Goal: Information Seeking & Learning: Learn about a topic

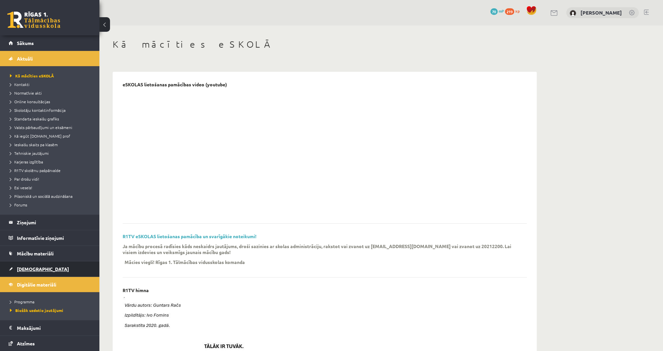
click at [50, 271] on link "[DEMOGRAPHIC_DATA]" at bounding box center [50, 269] width 82 height 15
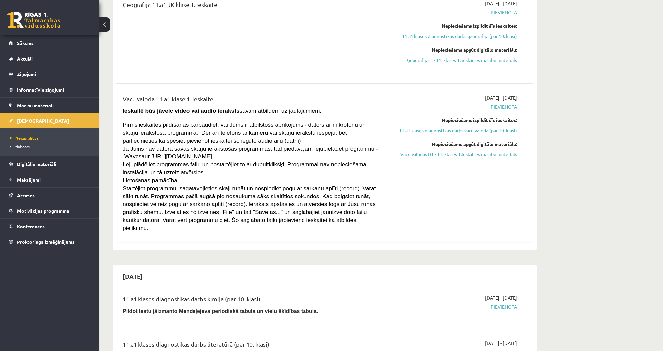
scroll to position [239, 0]
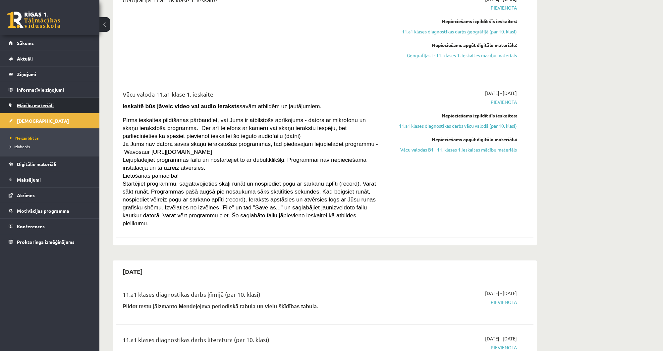
click at [56, 103] on link "Mācību materiāli" at bounding box center [50, 105] width 82 height 15
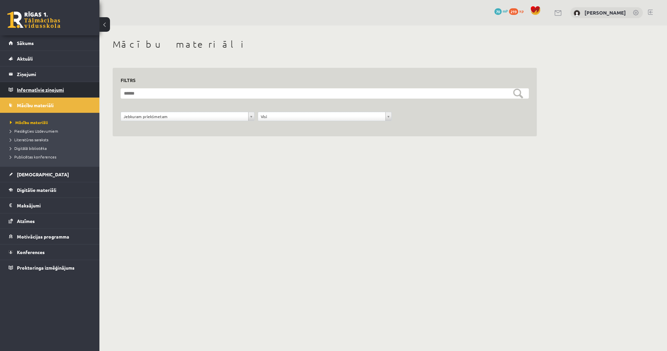
click at [58, 87] on legend "Informatīvie ziņojumi 0" at bounding box center [54, 89] width 74 height 15
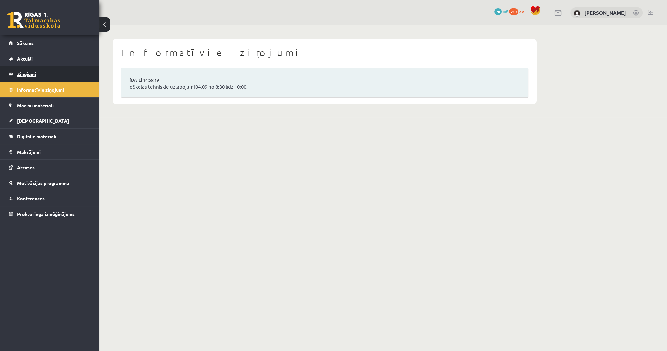
click at [57, 76] on legend "Ziņojumi 0" at bounding box center [54, 74] width 74 height 15
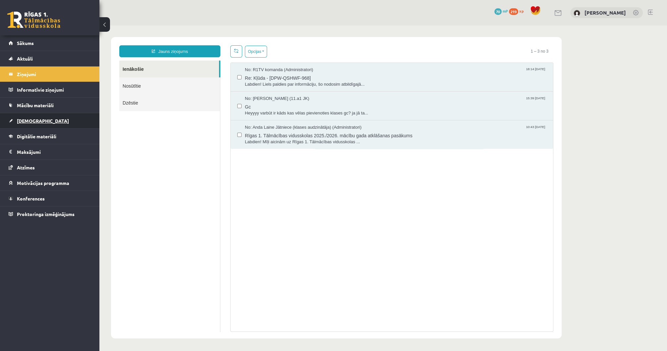
click at [47, 123] on link "[DEMOGRAPHIC_DATA]" at bounding box center [50, 120] width 82 height 15
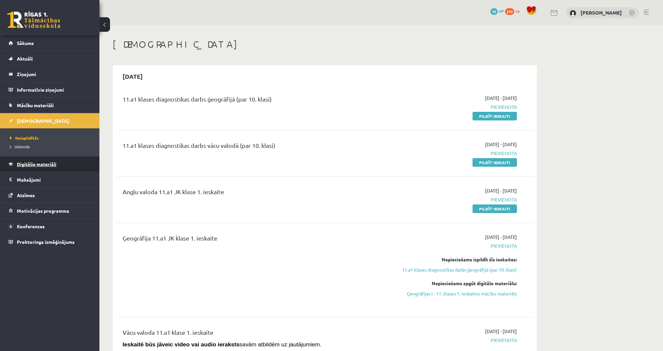
click at [44, 164] on span "Digitālie materiāli" at bounding box center [36, 164] width 39 height 6
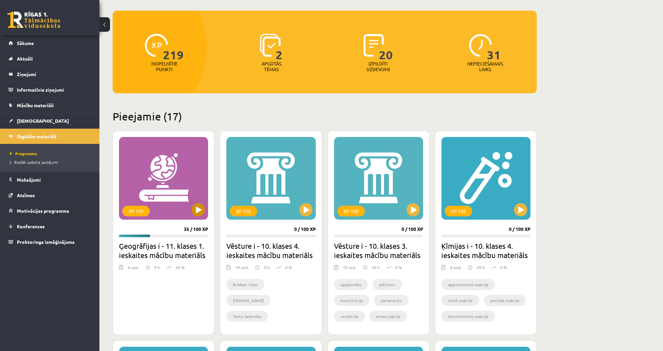
scroll to position [80, 0]
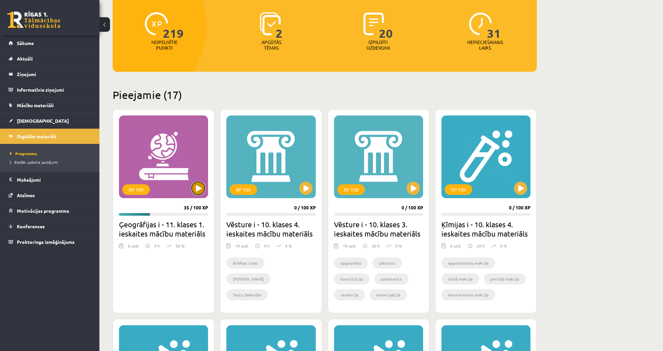
click at [198, 192] on button at bounding box center [197, 188] width 13 height 13
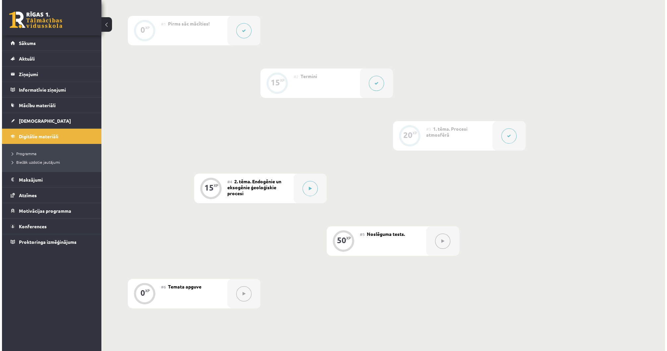
scroll to position [156, 0]
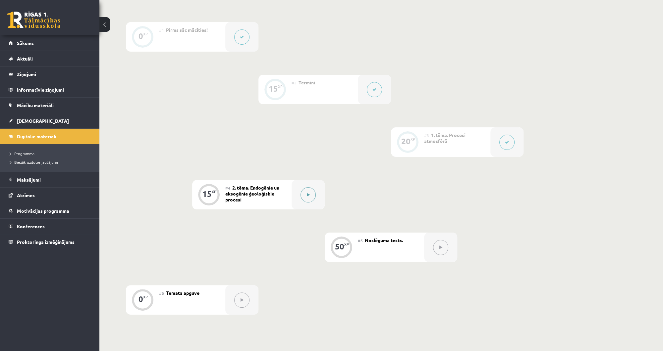
click at [302, 200] on button at bounding box center [307, 195] width 15 height 15
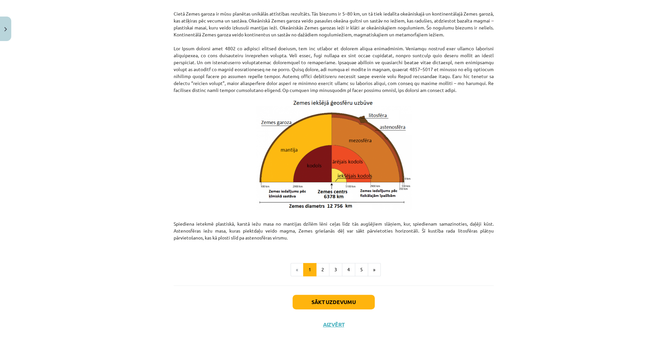
scroll to position [590, 0]
click at [323, 271] on button "2" at bounding box center [322, 269] width 13 height 13
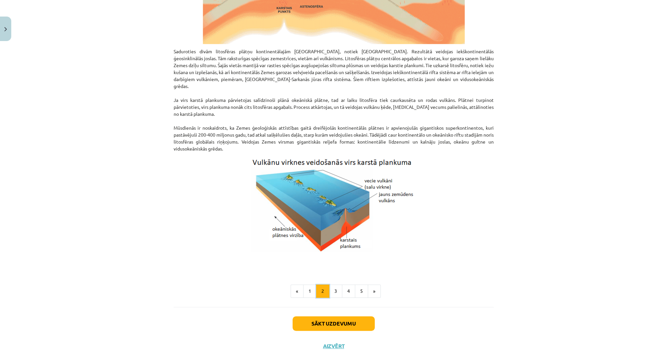
scroll to position [574, 0]
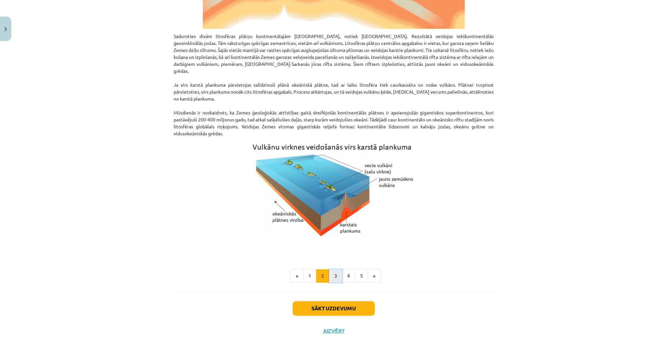
click at [336, 270] on button "3" at bounding box center [335, 276] width 13 height 13
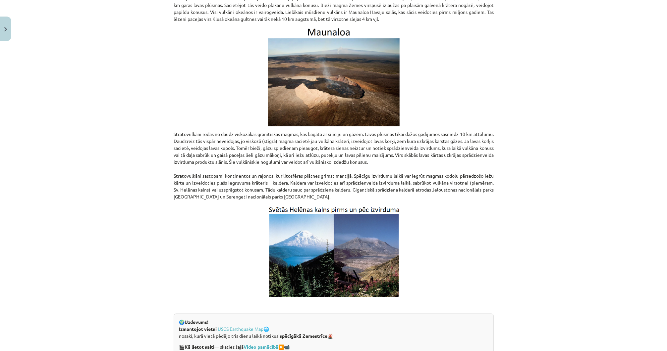
scroll to position [1152, 0]
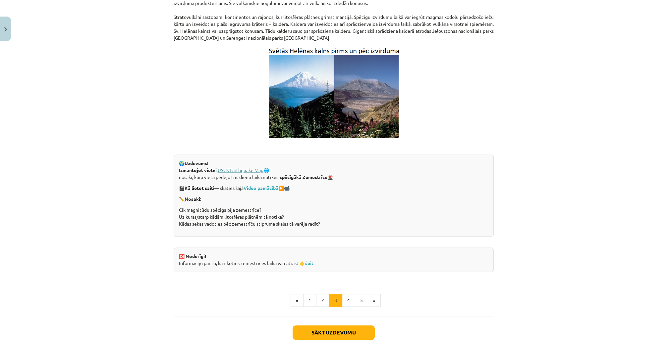
click at [244, 169] on link "USGS Earthquake Map" at bounding box center [241, 170] width 46 height 6
click at [257, 186] on strong "Video pamācībā" at bounding box center [260, 188] width 35 height 6
click at [343, 299] on button "4" at bounding box center [348, 300] width 13 height 13
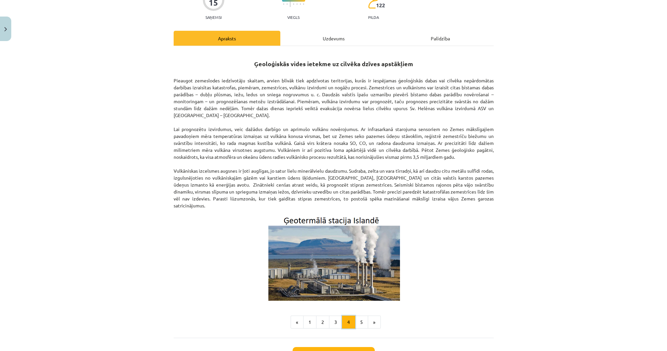
scroll to position [80, 0]
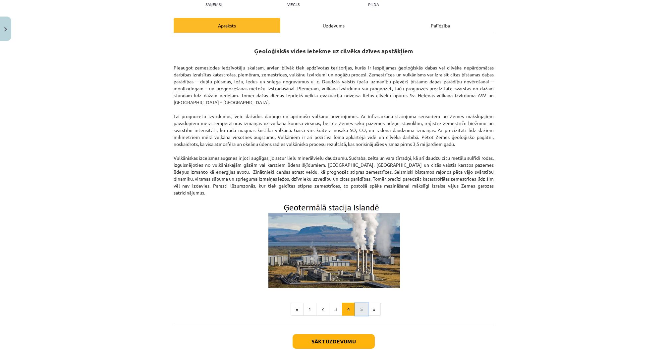
click at [357, 303] on button "5" at bounding box center [361, 309] width 13 height 13
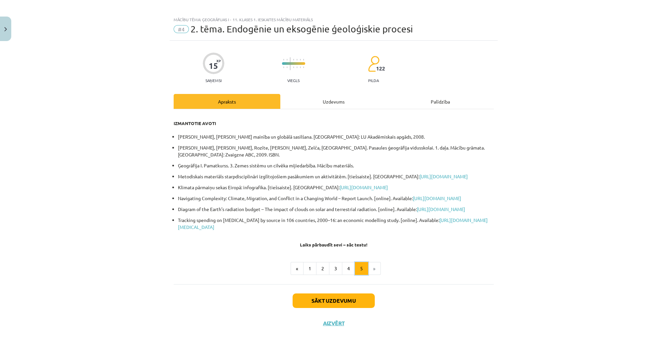
scroll to position [24, 0]
click at [351, 272] on button "4" at bounding box center [348, 268] width 13 height 13
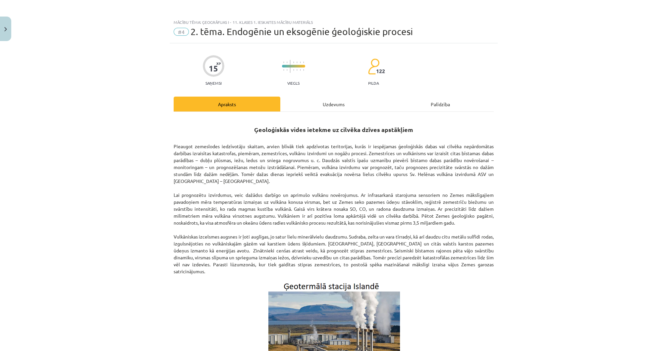
scroll to position [0, 0]
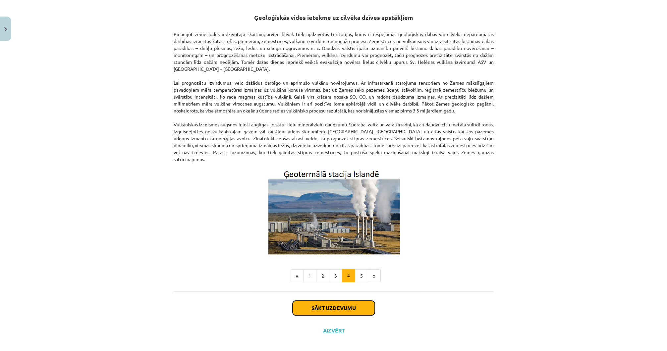
click at [318, 302] on button "Sākt uzdevumu" at bounding box center [334, 308] width 82 height 15
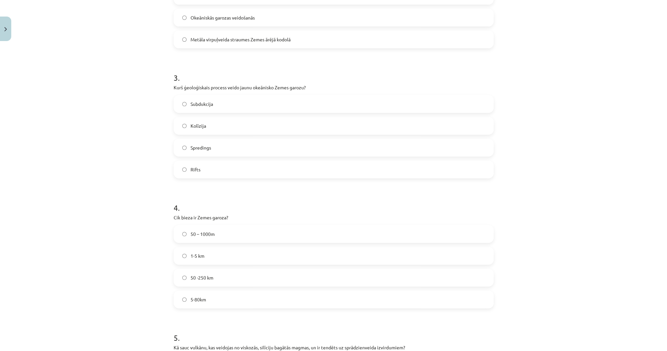
scroll to position [495, 0]
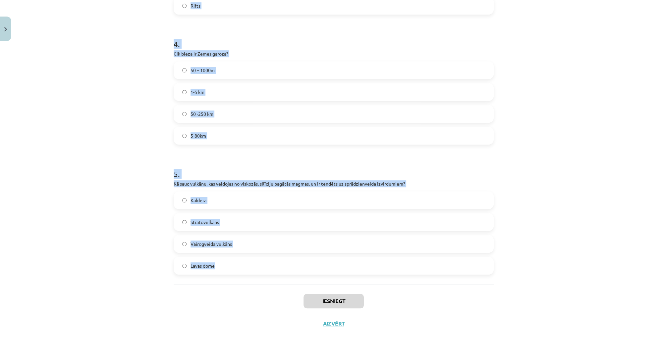
drag, startPoint x: 181, startPoint y: 165, endPoint x: 259, endPoint y: 273, distance: 133.6
click at [259, 273] on div "Mācību tēma: Ģeogrāfijas i - 11. klases 1. ieskaites mācību materiāls #4 2. tēm…" at bounding box center [333, 175] width 667 height 351
copy form "1 . Kas veidojas vietās kur ir karstie plankumi? Plakankalnes un līdzenumi Vulk…"
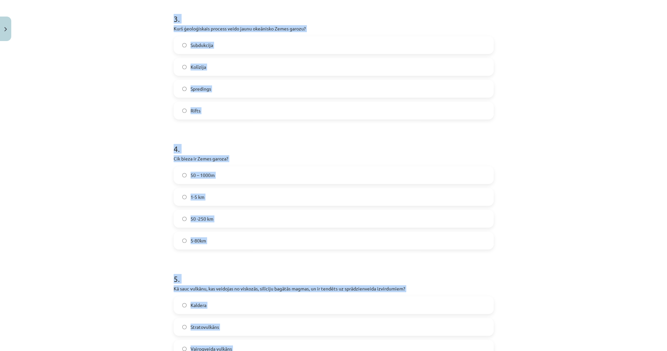
scroll to position [389, 0]
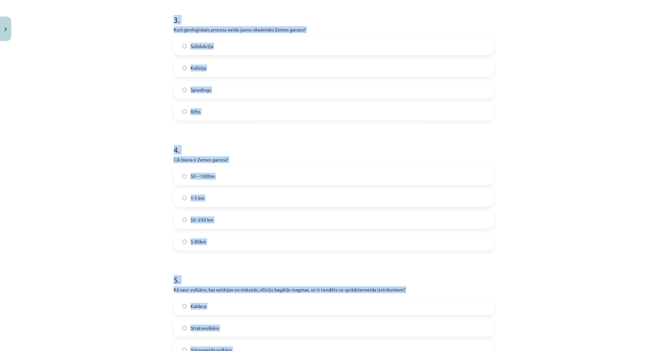
copy form "1 . Kas veidojas vietās kur ir karstie plankumi? Plakankalnes un līdzenumi Vulk…"
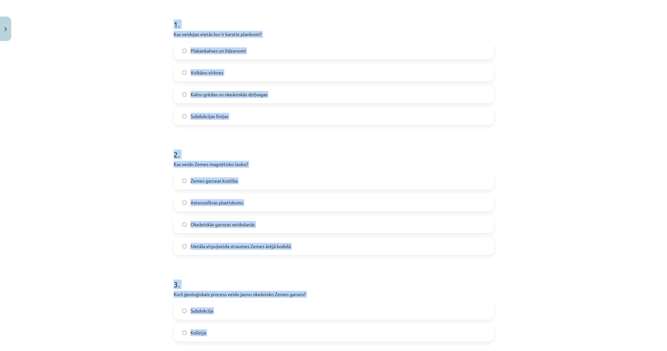
click at [140, 154] on div "Mācību tēma: Ģeogrāfijas i - 11. klases 1. ieskaites mācību materiāls #4 2. tēm…" at bounding box center [333, 175] width 667 height 351
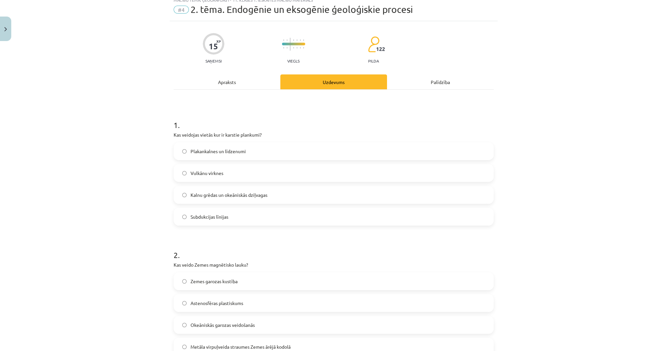
scroll to position [18, 0]
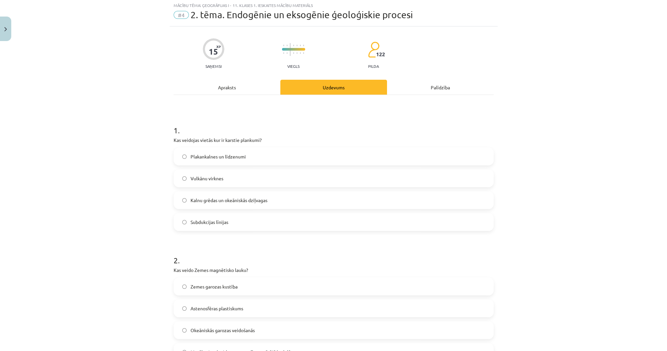
click at [192, 184] on label "Vulkānu virknes" at bounding box center [333, 178] width 319 height 17
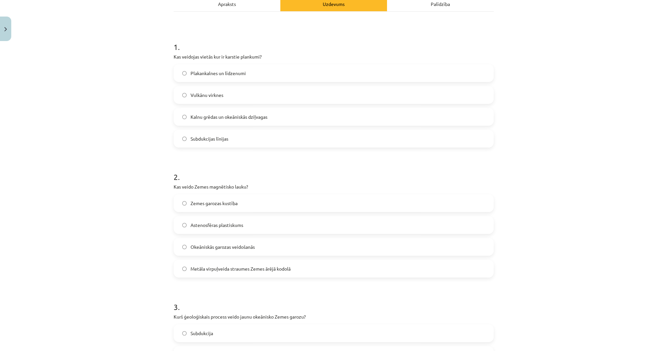
scroll to position [106, 0]
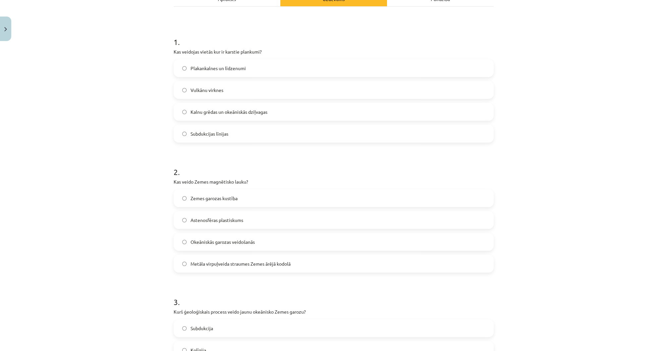
click at [178, 265] on label "Metāla virpuļveida straumes Zemes ārējā kodolā" at bounding box center [333, 264] width 319 height 17
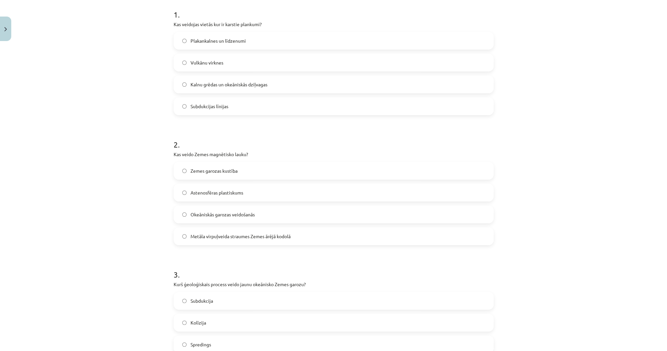
scroll to position [212, 0]
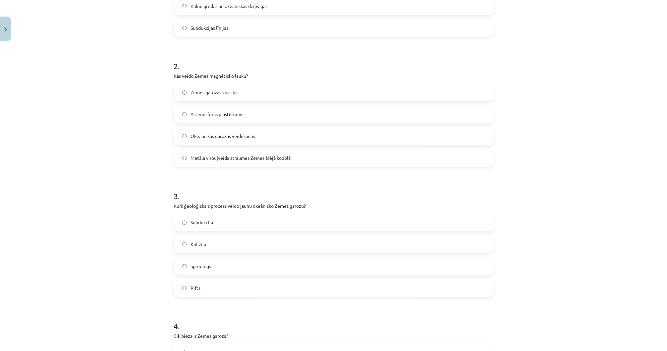
click at [179, 267] on label "Spredings" at bounding box center [333, 266] width 319 height 17
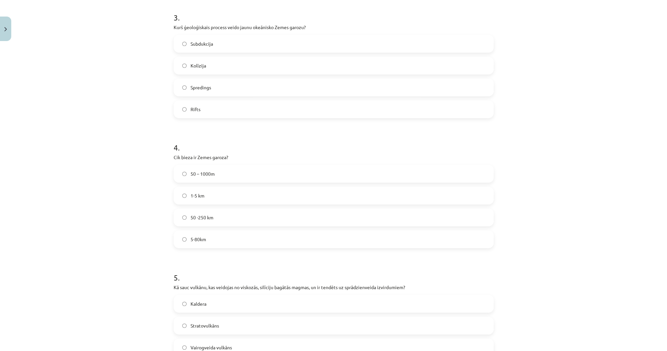
scroll to position [398, 0]
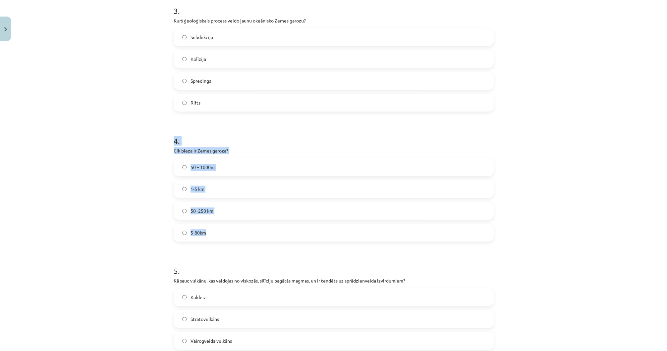
drag, startPoint x: 156, startPoint y: 135, endPoint x: 224, endPoint y: 238, distance: 123.7
click at [224, 238] on div "Mācību tēma: Ģeogrāfijas i - 11. klases 1. ieskaites mācību materiāls #4 2. tēm…" at bounding box center [333, 175] width 667 height 351
copy div "4 . Cik bieza ir Zemes garoza? 50 – 1000m 1-5 km 50 -250 km 5-80km"
click at [136, 229] on div "Mācību tēma: Ģeogrāfijas i - 11. klases 1. ieskaites mācību materiāls #4 2. tēm…" at bounding box center [333, 175] width 667 height 351
click at [183, 235] on label "5-80km" at bounding box center [333, 233] width 319 height 17
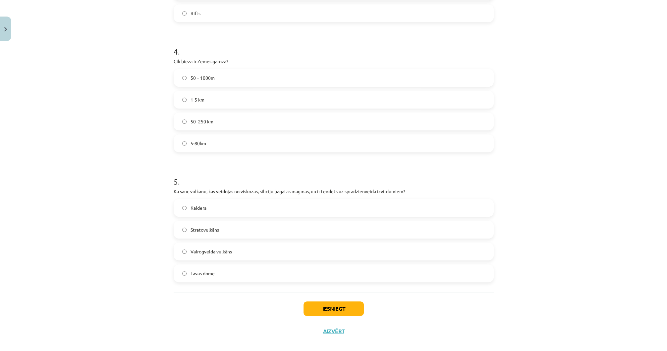
scroll to position [495, 0]
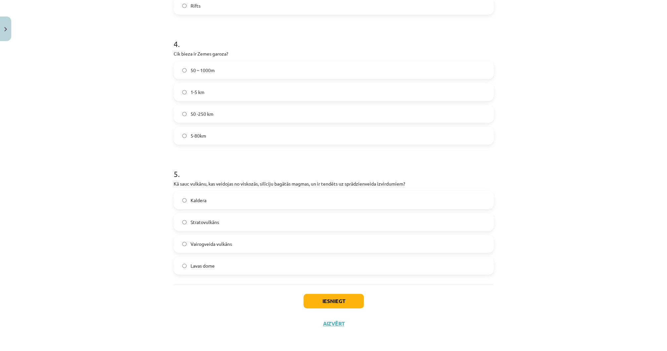
click at [202, 224] on span "Stratovulkāns" at bounding box center [204, 222] width 28 height 7
click at [344, 301] on button "Iesniegt" at bounding box center [333, 301] width 60 height 15
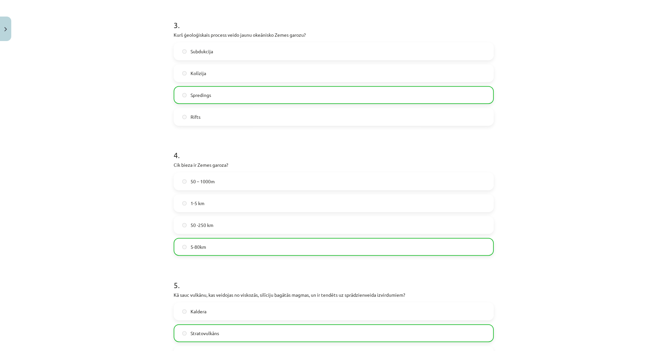
scroll to position [515, 0]
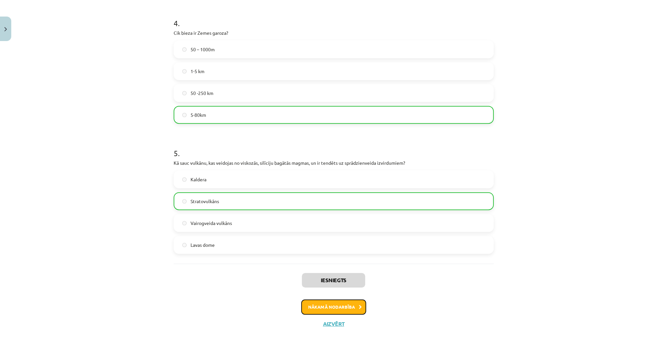
click at [326, 307] on button "Nākamā nodarbība" at bounding box center [333, 307] width 65 height 15
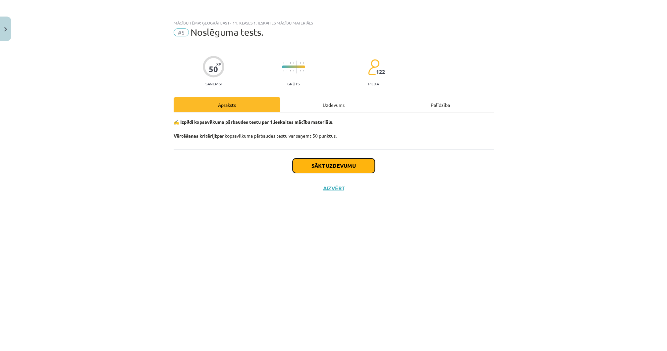
click at [317, 170] on button "Sākt uzdevumu" at bounding box center [334, 166] width 82 height 15
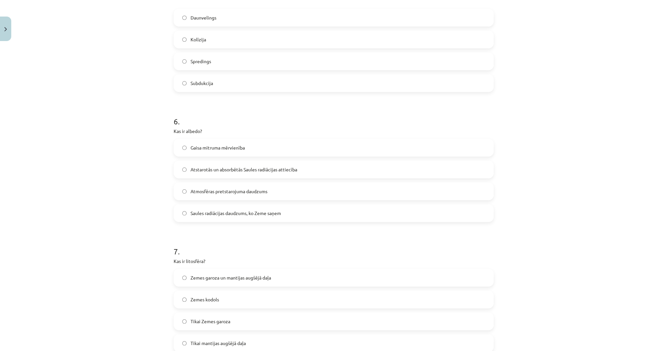
scroll to position [816, 0]
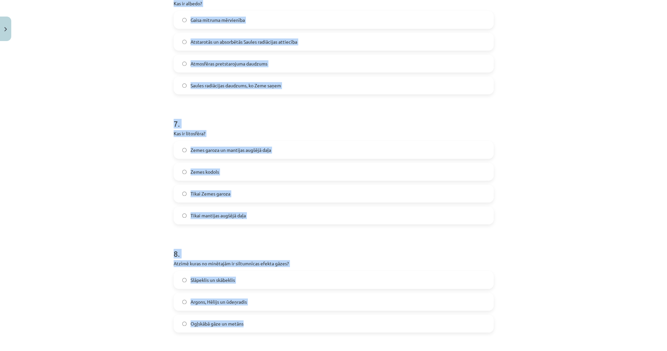
drag, startPoint x: 166, startPoint y: 145, endPoint x: 299, endPoint y: 330, distance: 228.0
click at [299, 330] on div "Mācību tēma: Ģeogrāfijas i - 11. klases 1. ieskaites mācību materiāls #5 Noslēg…" at bounding box center [333, 175] width 667 height 351
copy form "1 . Kurā atmosfēras slānī notiek laikapstākļu veidošanās? Mezosfērā Stratosfērā…"
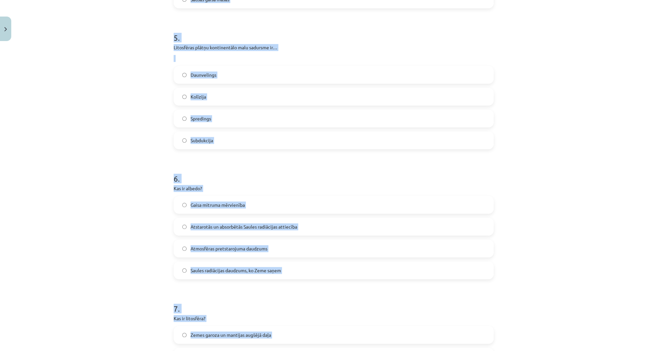
click at [111, 122] on div "Mācību tēma: Ģeogrāfijas i - 11. klases 1. ieskaites mācību materiāls #5 Noslēg…" at bounding box center [333, 175] width 667 height 351
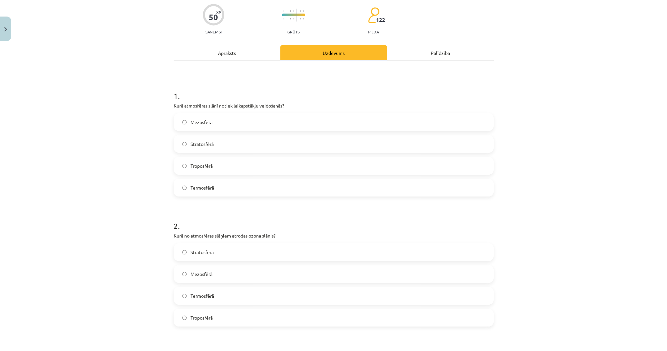
scroll to position [48, 0]
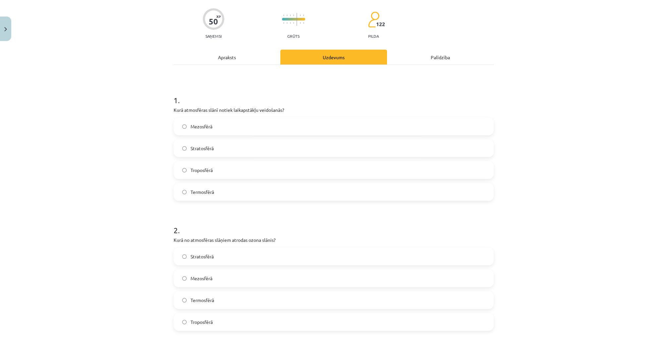
click at [250, 163] on label "Troposfērā" at bounding box center [333, 170] width 319 height 17
click at [95, 231] on div "Mācību tēma: Ģeogrāfijas i - 11. klases 1. ieskaites mācību materiāls #5 Noslēg…" at bounding box center [333, 175] width 667 height 351
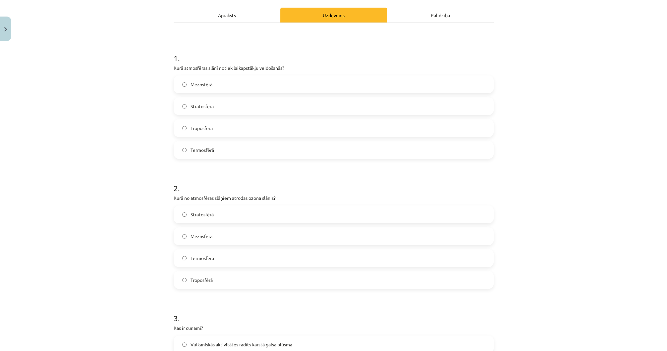
scroll to position [101, 0]
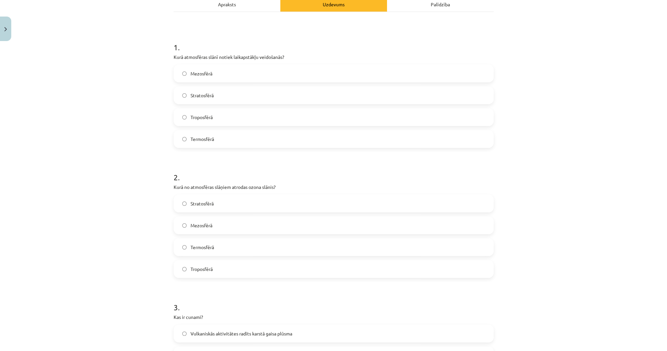
click at [192, 200] on span "Stratosfērā" at bounding box center [201, 203] width 23 height 7
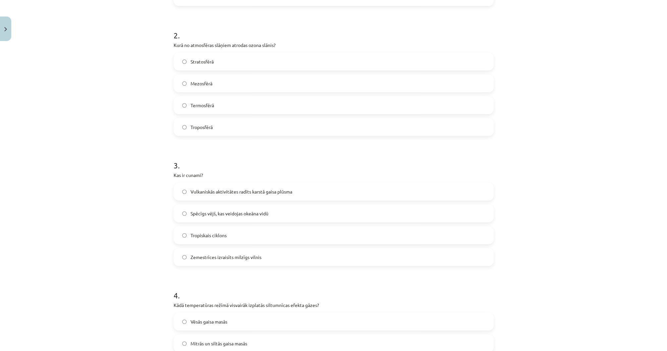
scroll to position [260, 0]
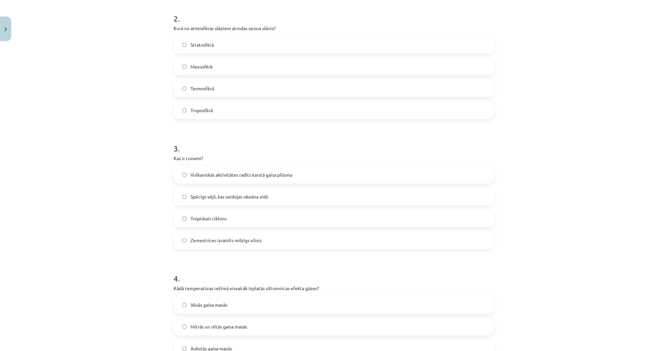
click at [199, 243] on span "Zemestrīces izraisīts milzīgs vilnis" at bounding box center [225, 240] width 71 height 7
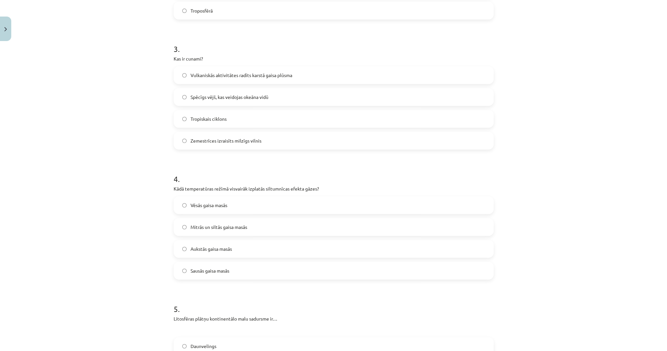
scroll to position [366, 0]
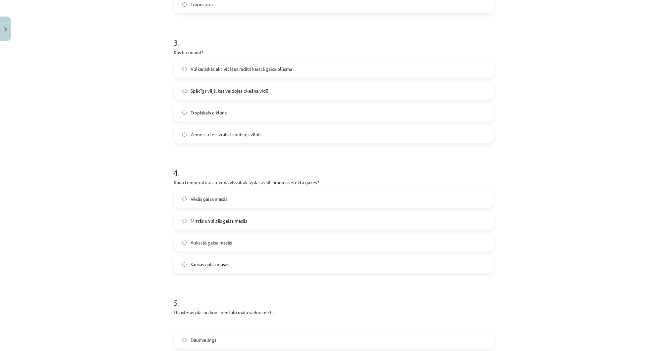
click at [190, 224] on span "Mitrās un siltās gaisa masās" at bounding box center [218, 221] width 57 height 7
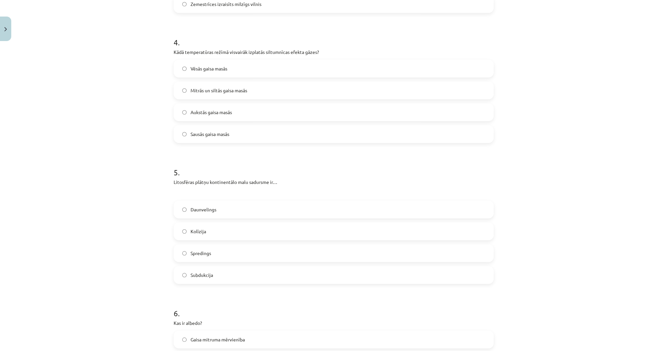
scroll to position [498, 0]
click at [187, 229] on label "Kolīzija" at bounding box center [333, 229] width 319 height 17
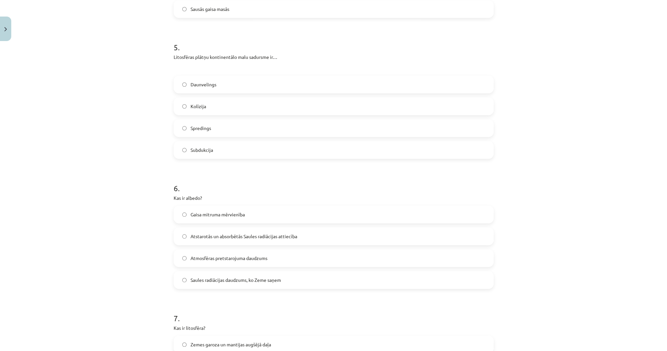
scroll to position [631, 0]
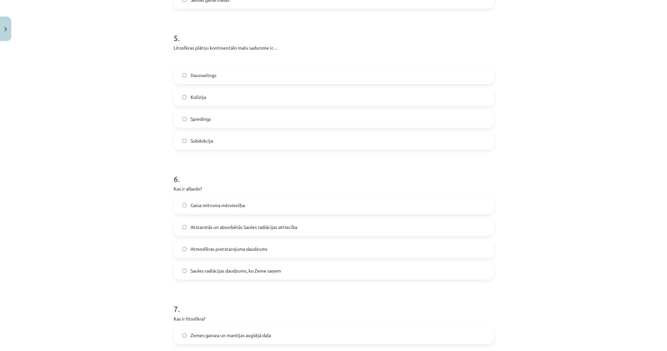
click at [212, 229] on span "Atstarotās un absorbētās Saules radiācijas attiecība" at bounding box center [243, 227] width 107 height 7
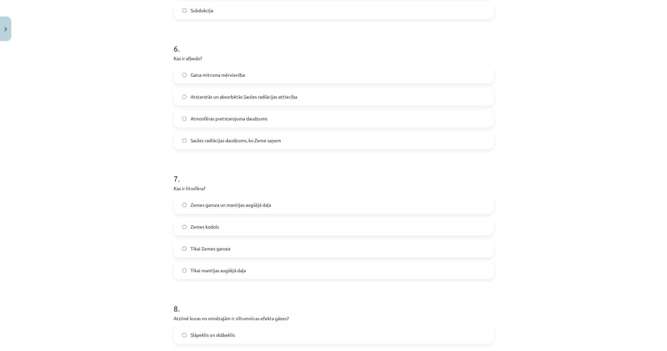
scroll to position [763, 0]
click at [188, 202] on label "Zemes garoza un mantijas augšējā daļa" at bounding box center [333, 203] width 319 height 17
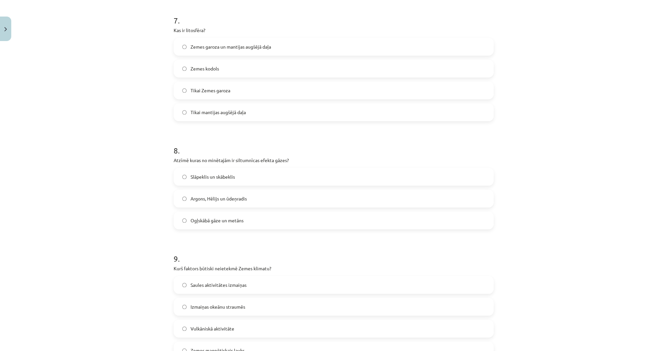
scroll to position [922, 0]
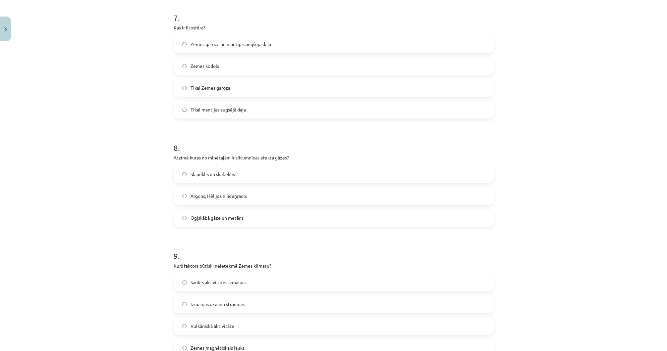
click at [249, 222] on label "Ogļskābā gāze un metāns" at bounding box center [333, 218] width 319 height 17
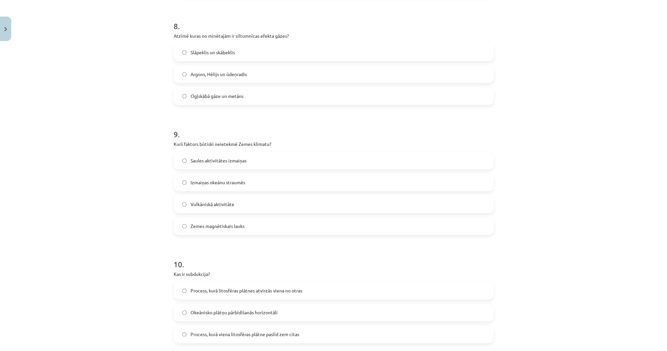
scroll to position [1108, 0]
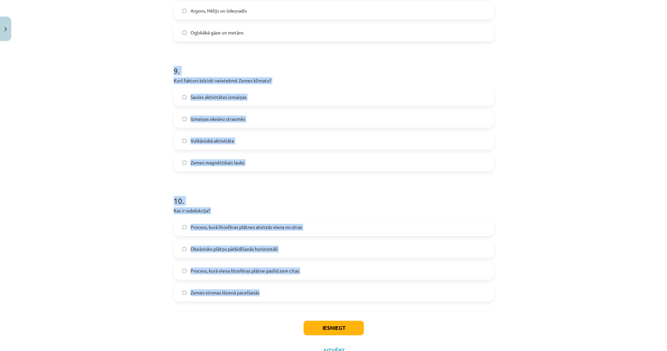
drag, startPoint x: 164, startPoint y: 66, endPoint x: 269, endPoint y: 290, distance: 247.1
click at [269, 290] on div "Mācību tēma: Ģeogrāfijas i - 11. klases 1. ieskaites mācību materiāls #5 Noslēg…" at bounding box center [333, 175] width 667 height 351
copy form "9 . Kurš faktors būtiski neietekmē Zemes klimatu? Saules aktivitātes izmaiņas I…"
click at [135, 176] on div "Mācību tēma: Ģeogrāfijas i - 11. klases 1. ieskaites mācību materiāls #5 Noslēg…" at bounding box center [333, 175] width 667 height 351
click at [212, 166] on label "Zemes magnētiskais lauks" at bounding box center [333, 162] width 319 height 17
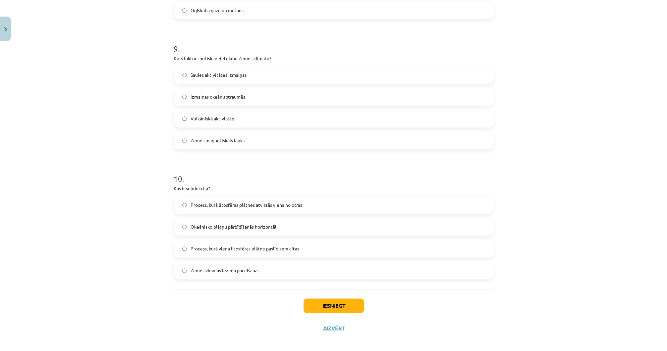
scroll to position [1135, 0]
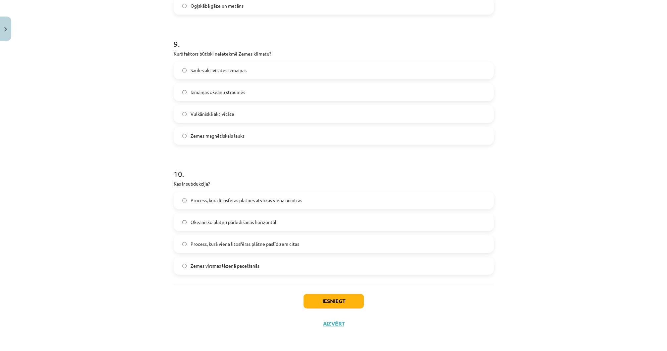
click at [123, 296] on div "Mācību tēma: Ģeogrāfijas i - 11. klases 1. ieskaites mācību materiāls #5 Noslēg…" at bounding box center [333, 175] width 667 height 351
click at [218, 248] on label "Process, kurā viena litosfēras plātne paslīd zem citas" at bounding box center [333, 244] width 319 height 17
click at [166, 292] on div "Mācību tēma: Ģeogrāfijas i - 11. klases 1. ieskaites mācību materiāls #5 Noslēg…" at bounding box center [333, 175] width 667 height 351
click at [319, 304] on button "Iesniegt" at bounding box center [333, 301] width 60 height 15
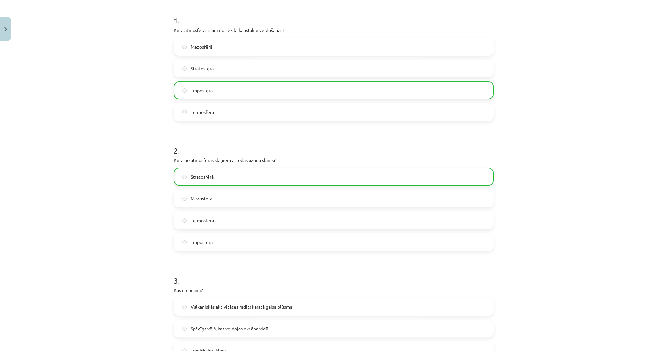
scroll to position [0, 0]
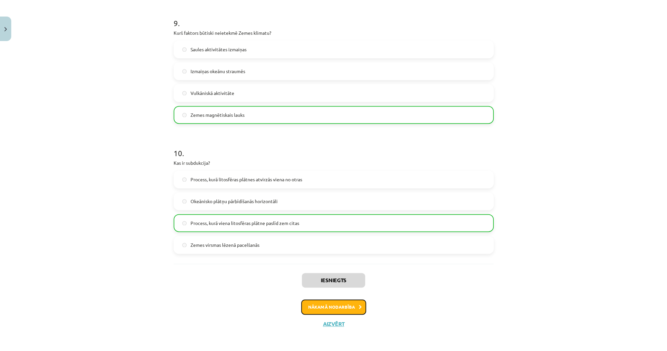
click at [333, 309] on button "Nākamā nodarbība" at bounding box center [333, 307] width 65 height 15
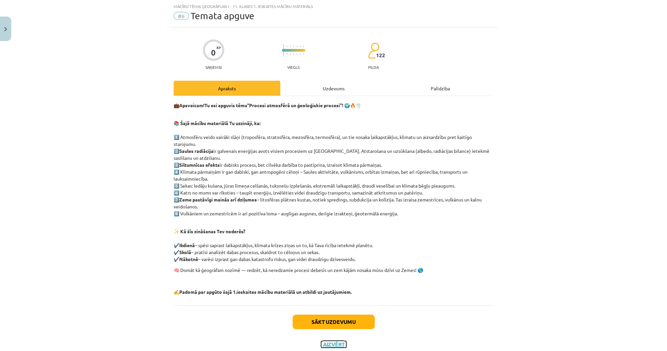
click at [328, 343] on button "Aizvērt" at bounding box center [333, 345] width 25 height 7
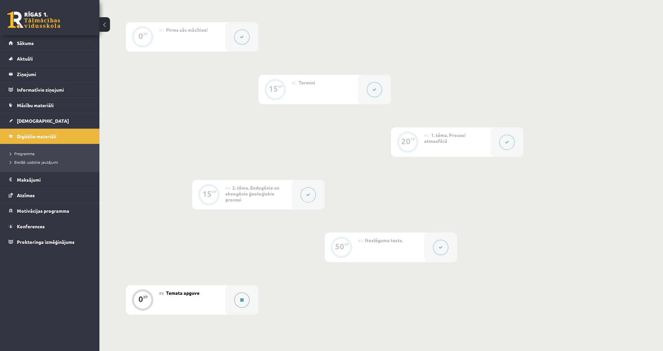
click at [243, 299] on icon at bounding box center [241, 300] width 3 height 4
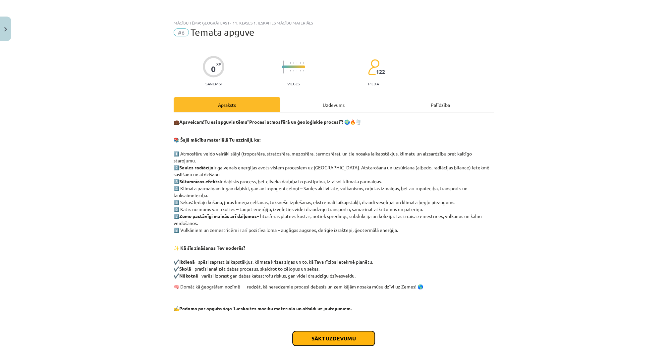
click at [340, 333] on button "Sākt uzdevumu" at bounding box center [334, 339] width 82 height 15
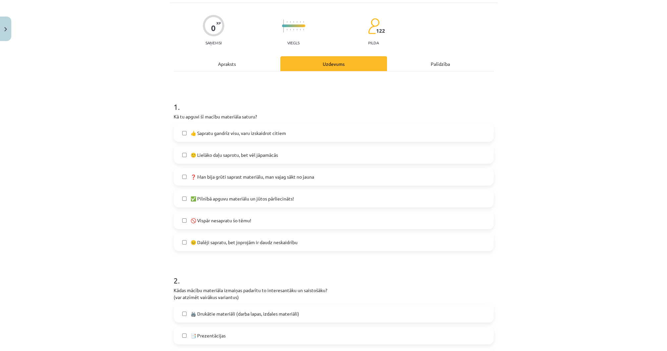
scroll to position [43, 0]
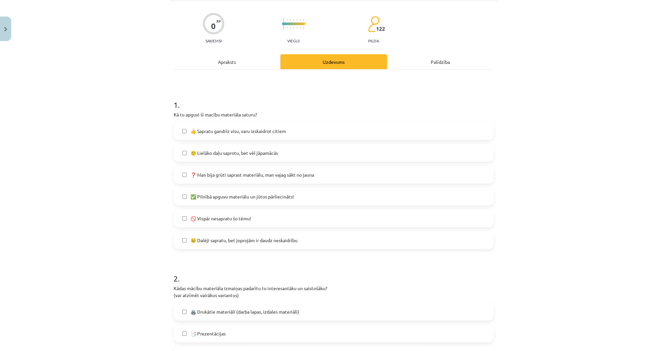
click at [190, 130] on span "👍 Sapratu gandrīz visu, varu izskaidrot citiem" at bounding box center [237, 131] width 95 height 7
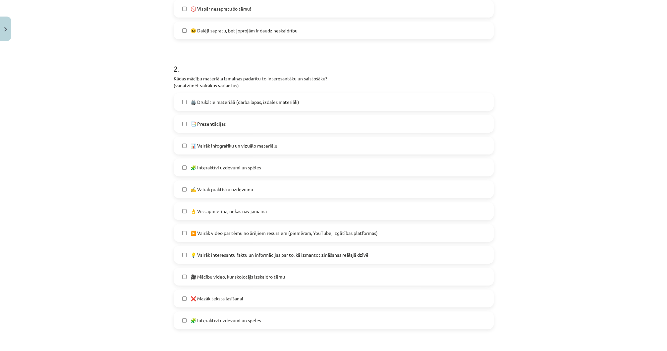
scroll to position [255, 0]
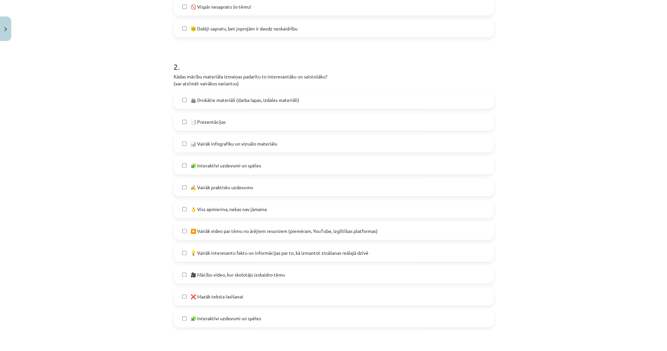
click at [186, 297] on label "❌ Mazāk teksta lasīšanai" at bounding box center [333, 297] width 319 height 17
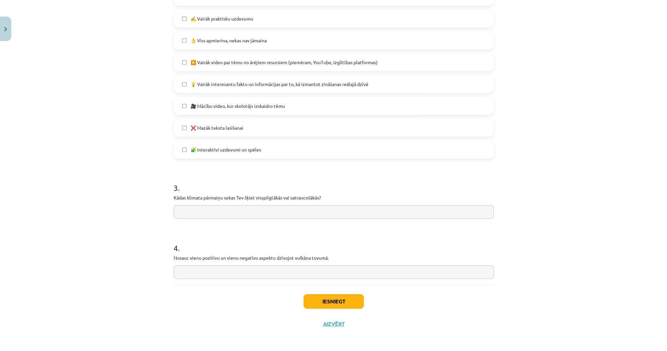
scroll to position [424, 0]
drag, startPoint x: 168, startPoint y: 196, endPoint x: 342, endPoint y: 198, distance: 173.9
copy p "Kādas klimata pārmaiņu sekas Tev šķiet visspilgtākās vai satraucošākās?"
click at [207, 214] on input "text" at bounding box center [334, 212] width 320 height 14
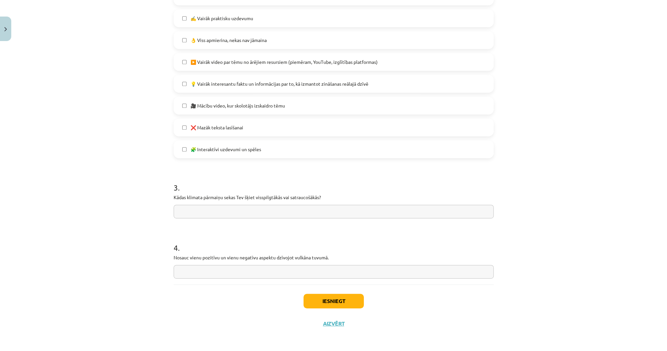
paste input "**********"
drag, startPoint x: 294, startPoint y: 211, endPoint x: 167, endPoint y: 205, distance: 127.4
click at [289, 208] on input "**********" at bounding box center [334, 212] width 320 height 14
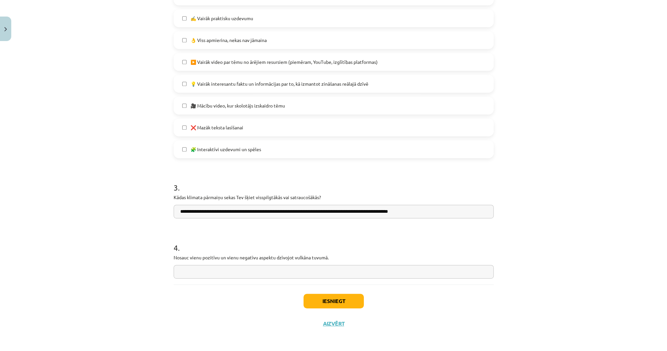
drag, startPoint x: 293, startPoint y: 212, endPoint x: 189, endPoint y: 216, distance: 104.8
click at [189, 216] on input "**********" at bounding box center [334, 212] width 320 height 14
click at [190, 211] on input "**********" at bounding box center [334, 212] width 320 height 14
click at [200, 211] on input "**********" at bounding box center [334, 212] width 320 height 14
click at [190, 212] on input "**********" at bounding box center [334, 212] width 320 height 14
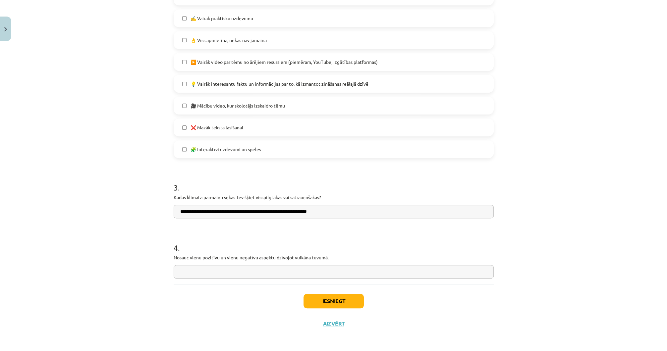
click at [269, 212] on input "**********" at bounding box center [334, 212] width 320 height 14
type input "**********"
click at [216, 272] on input "text" at bounding box center [334, 272] width 320 height 14
drag, startPoint x: 172, startPoint y: 259, endPoint x: 340, endPoint y: 256, distance: 168.0
click at [340, 256] on p "Nosauc vienu pozitīvu un vienu negatīvu aspektu dzīvojot vulkāna tuvumā." at bounding box center [334, 257] width 320 height 7
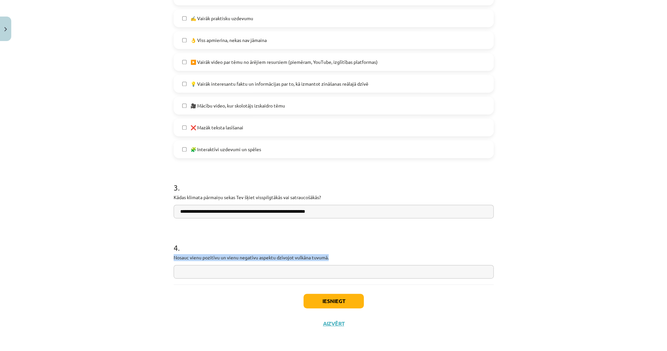
copy p "Nosauc vienu pozitīvu un vienu negatīvu aspektu dzīvojot vulkāna tuvumā."
click at [204, 272] on input "text" at bounding box center [334, 272] width 320 height 14
paste input "**********"
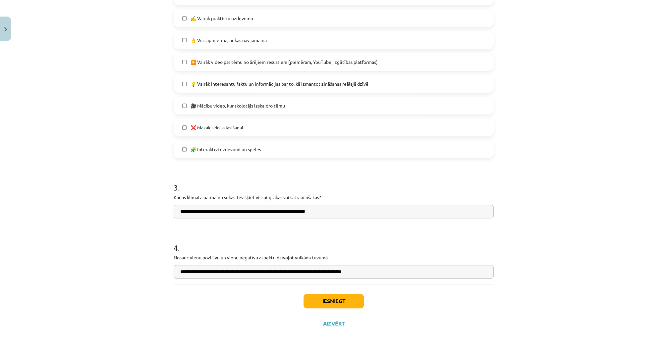
drag, startPoint x: 188, startPoint y: 272, endPoint x: 158, endPoint y: 270, distance: 29.9
click at [149, 273] on div "Mācību tēma: Ģeogrāfijas i - 11. klases 1. ieskaites mācību materiāls #6 Temata…" at bounding box center [333, 175] width 667 height 351
click at [186, 272] on input "**********" at bounding box center [334, 272] width 320 height 14
click at [180, 270] on input "**********" at bounding box center [334, 272] width 320 height 14
click at [179, 271] on input "**********" at bounding box center [334, 272] width 320 height 14
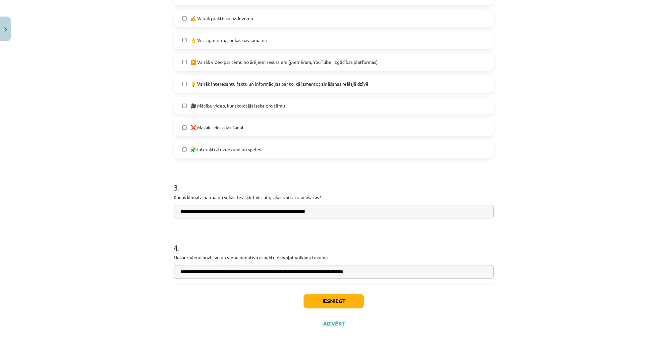
click at [212, 272] on input "**********" at bounding box center [334, 272] width 320 height 14
click at [218, 272] on input "**********" at bounding box center [334, 272] width 320 height 14
click at [270, 271] on input "**********" at bounding box center [334, 272] width 320 height 14
click at [196, 272] on input "**********" at bounding box center [334, 272] width 320 height 14
click at [195, 272] on input "**********" at bounding box center [334, 272] width 320 height 14
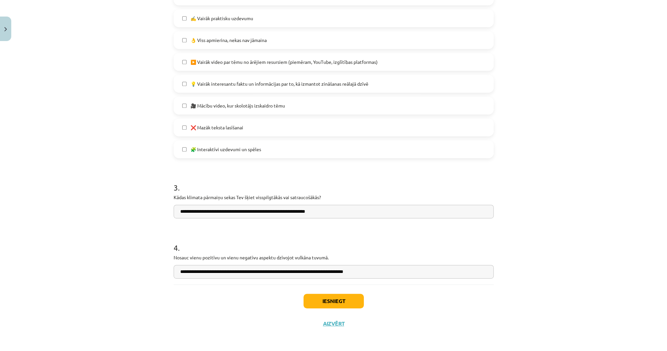
click at [288, 271] on input "**********" at bounding box center [334, 272] width 320 height 14
click at [306, 271] on input "**********" at bounding box center [334, 272] width 320 height 14
click at [371, 272] on input "**********" at bounding box center [334, 272] width 320 height 14
click at [374, 273] on input "**********" at bounding box center [334, 272] width 320 height 14
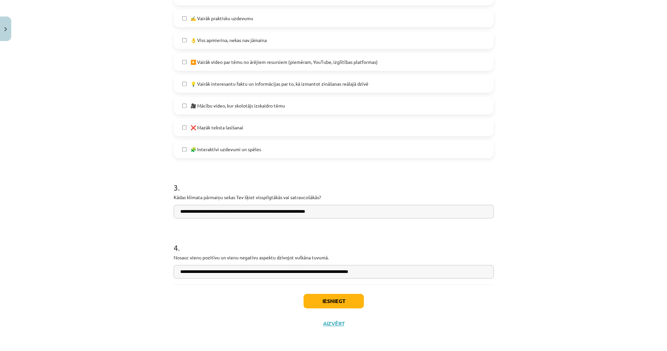
click at [400, 270] on input "**********" at bounding box center [334, 272] width 320 height 14
type input "**********"
click at [327, 299] on button "Iesniegt" at bounding box center [333, 301] width 60 height 15
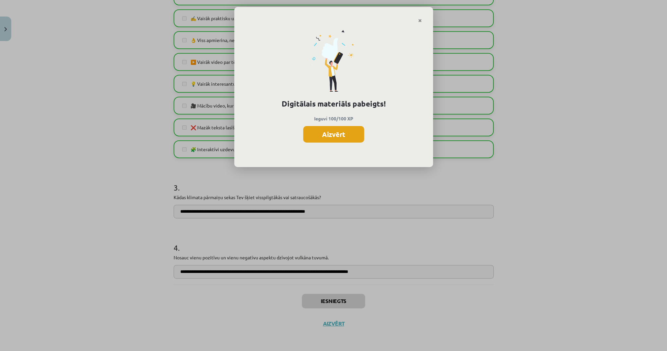
click at [352, 133] on button "Aizvērt" at bounding box center [333, 134] width 61 height 17
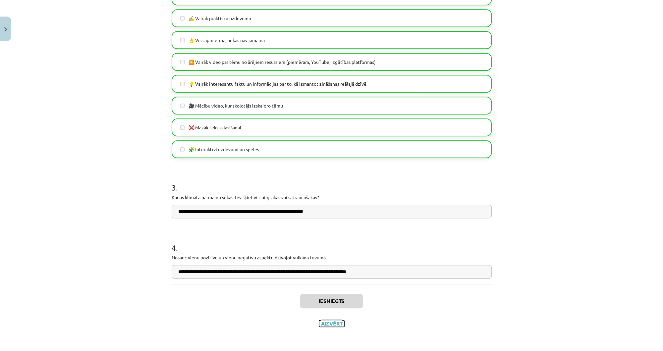
click at [327, 323] on button "Aizvērt" at bounding box center [331, 324] width 25 height 7
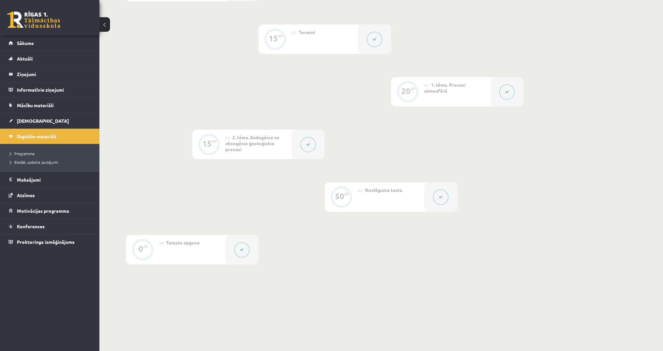
scroll to position [130, 0]
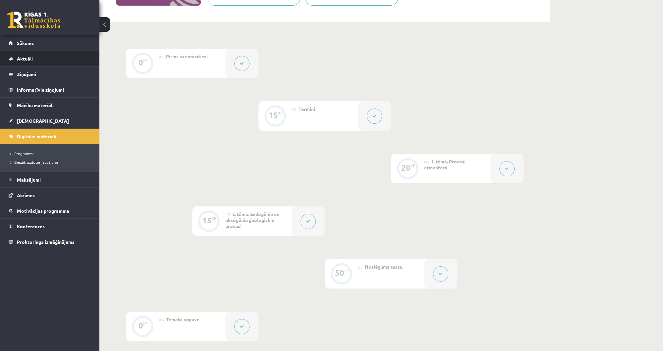
click at [32, 54] on link "Aktuāli" at bounding box center [50, 58] width 82 height 15
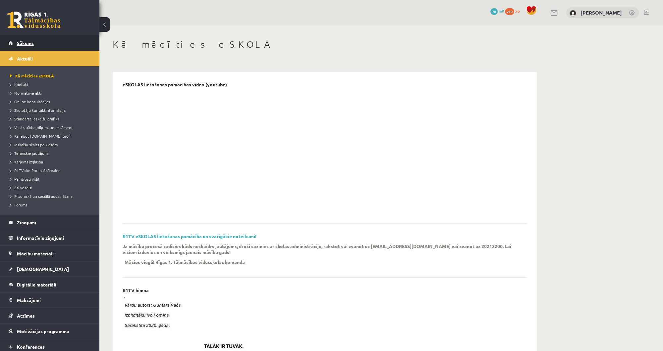
click at [36, 47] on link "Sākums" at bounding box center [50, 42] width 82 height 15
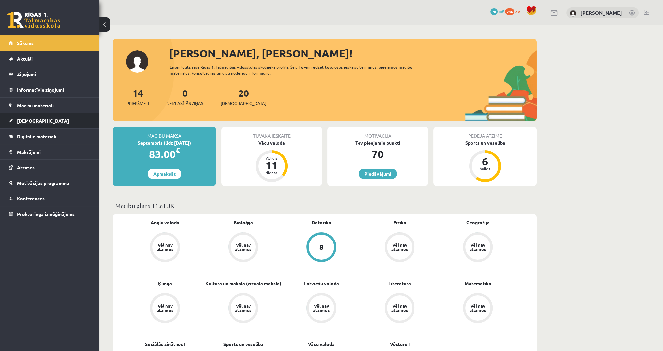
click at [46, 127] on link "[DEMOGRAPHIC_DATA]" at bounding box center [50, 120] width 82 height 15
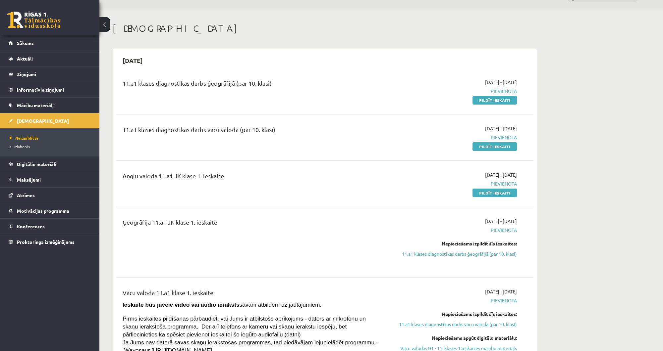
scroll to position [53, 0]
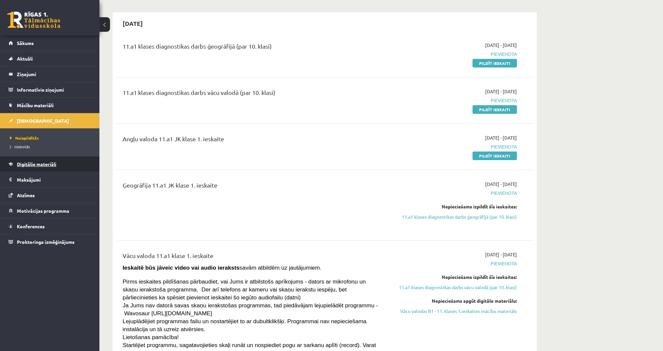
click at [43, 163] on span "Digitālie materiāli" at bounding box center [36, 164] width 39 height 6
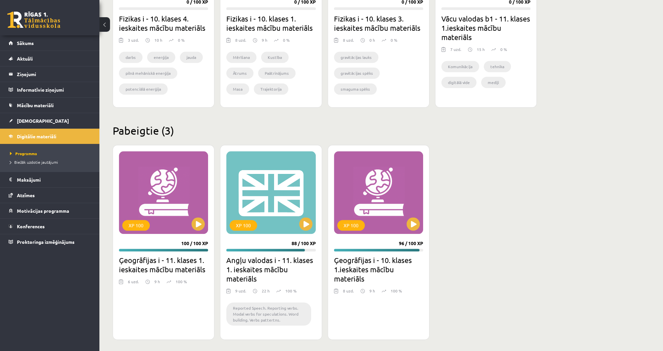
scroll to position [917, 0]
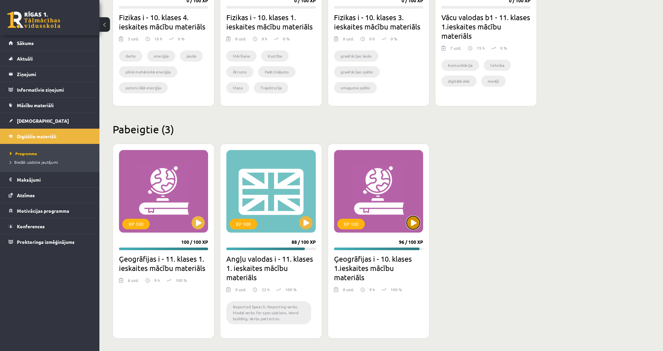
click at [413, 224] on button at bounding box center [412, 222] width 13 height 13
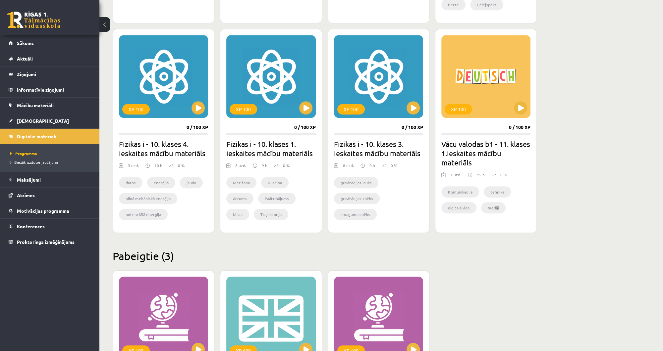
scroll to position [784, 0]
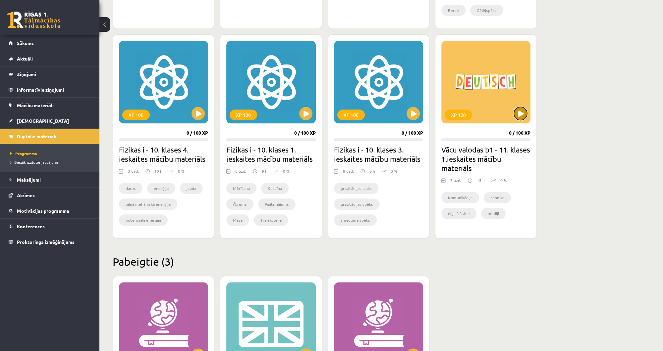
click at [526, 114] on button at bounding box center [520, 113] width 13 height 13
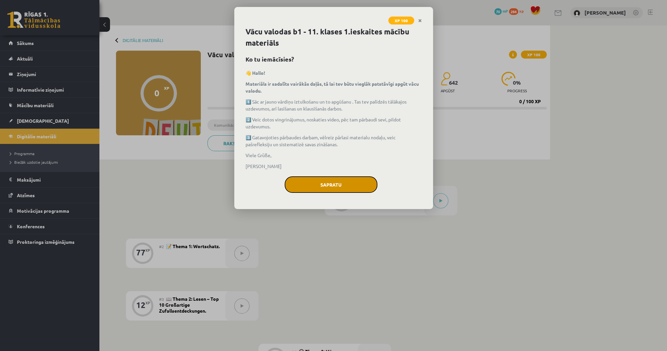
click at [352, 185] on button "Sapratu" at bounding box center [331, 185] width 93 height 17
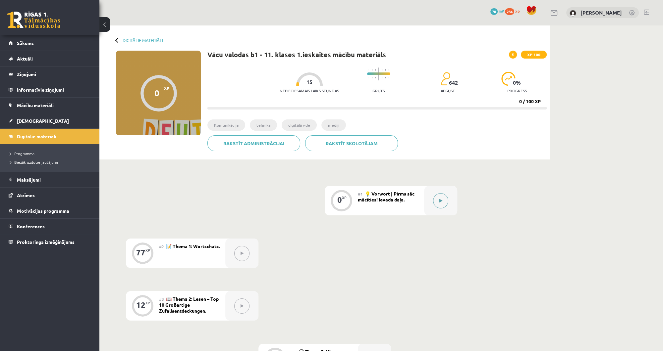
click at [456, 203] on div at bounding box center [440, 200] width 33 height 29
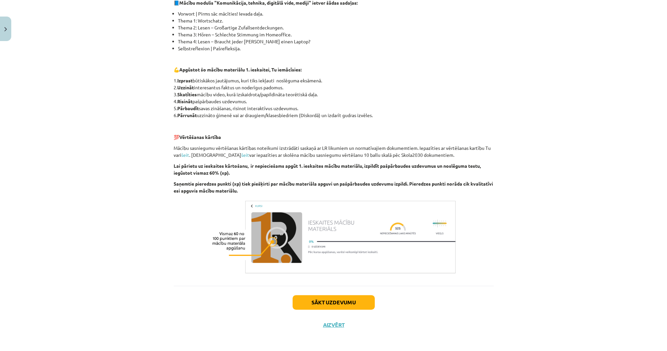
scroll to position [160, 0]
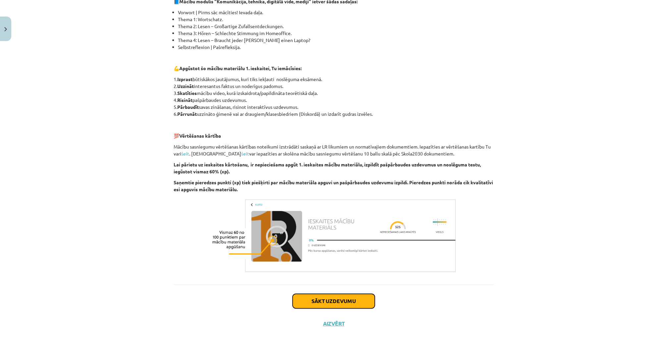
click at [333, 304] on button "Sākt uzdevumu" at bounding box center [334, 301] width 82 height 15
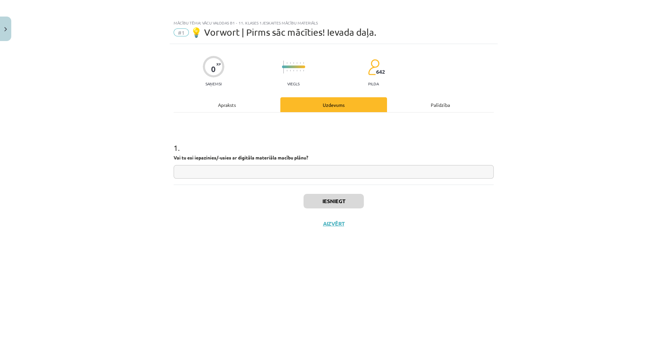
click at [233, 172] on input "text" at bounding box center [334, 172] width 320 height 14
type input "***"
click at [337, 200] on button "Iesniegt" at bounding box center [333, 201] width 60 height 15
click at [327, 227] on button "Nākamā nodarbība" at bounding box center [333, 228] width 65 height 15
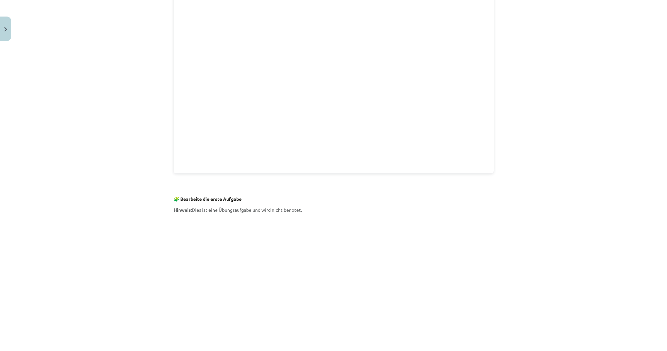
scroll to position [451, 0]
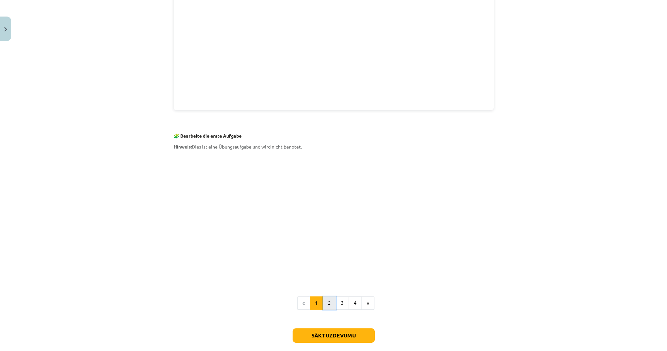
click at [324, 307] on button "2" at bounding box center [329, 303] width 13 height 13
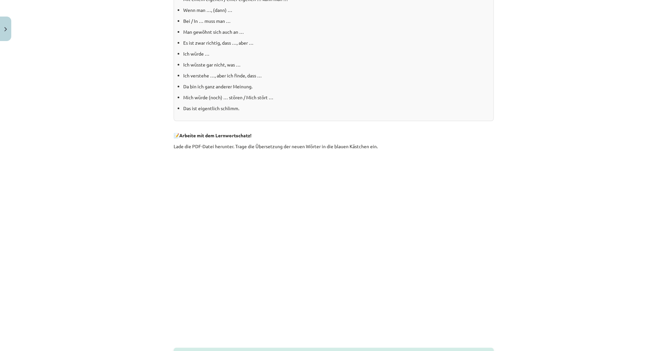
scroll to position [198, 0]
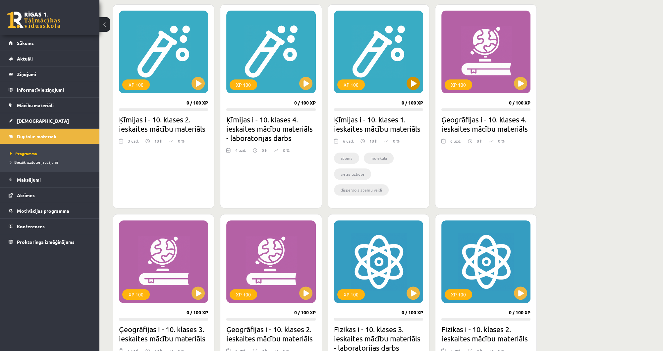
scroll to position [307, 0]
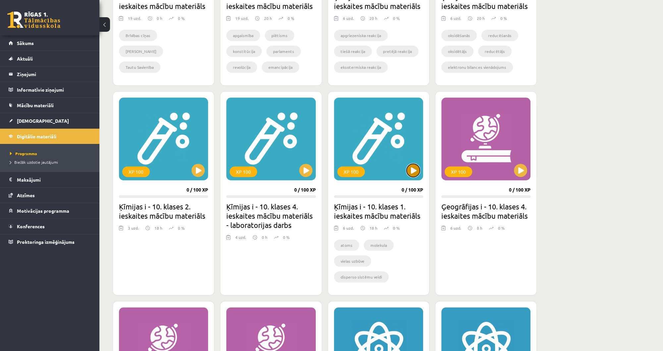
click at [414, 174] on button at bounding box center [412, 170] width 13 height 13
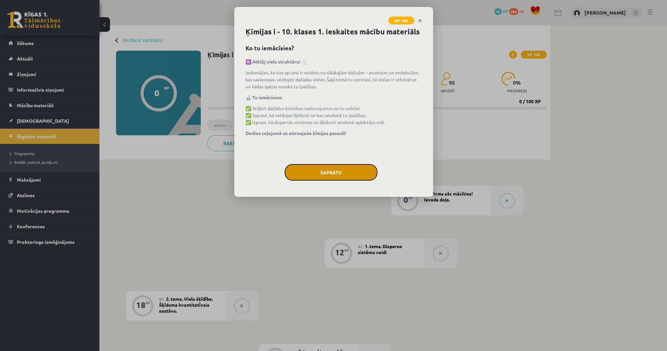
click at [350, 170] on button "Sapratu" at bounding box center [331, 172] width 93 height 17
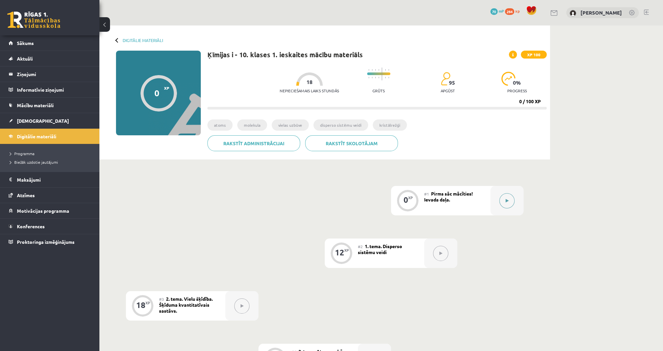
click at [509, 198] on button at bounding box center [506, 200] width 15 height 15
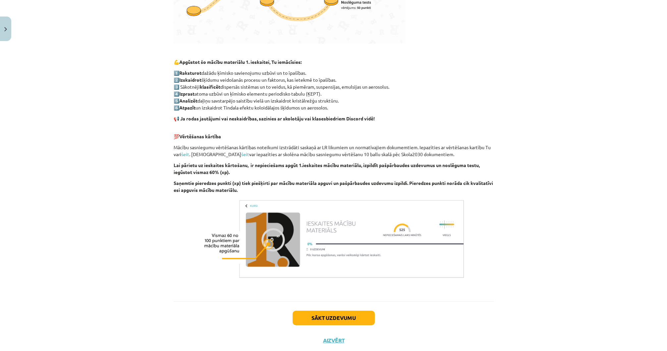
scroll to position [292, 0]
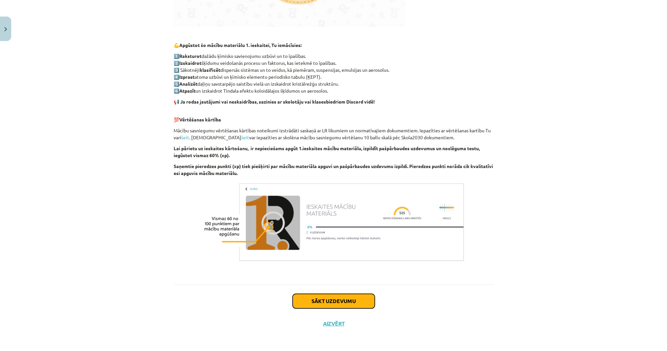
click at [338, 298] on button "Sākt uzdevumu" at bounding box center [334, 301] width 82 height 15
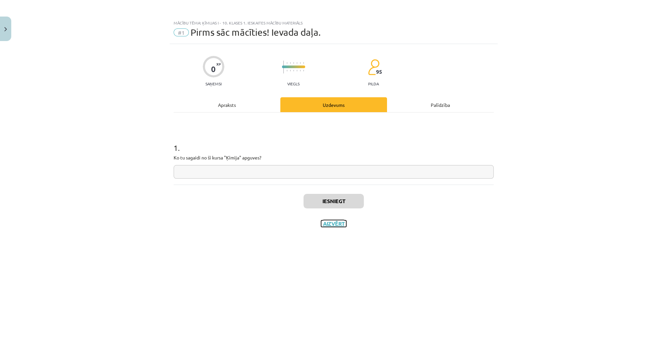
click at [334, 224] on button "Aizvērt" at bounding box center [333, 224] width 25 height 7
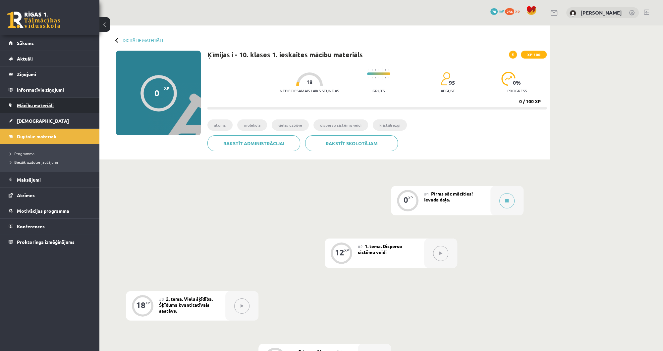
click at [71, 106] on link "Mācību materiāli" at bounding box center [50, 105] width 82 height 15
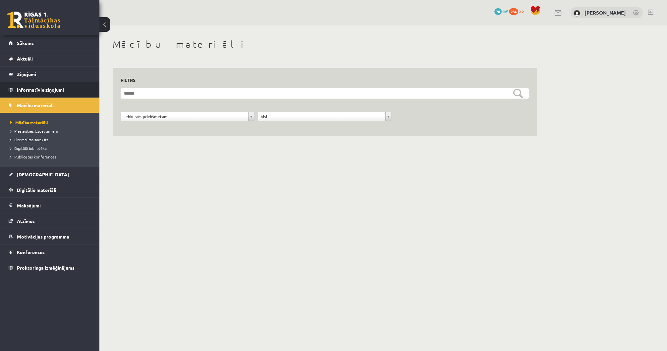
click at [68, 94] on legend "Informatīvie ziņojumi 0" at bounding box center [54, 89] width 74 height 15
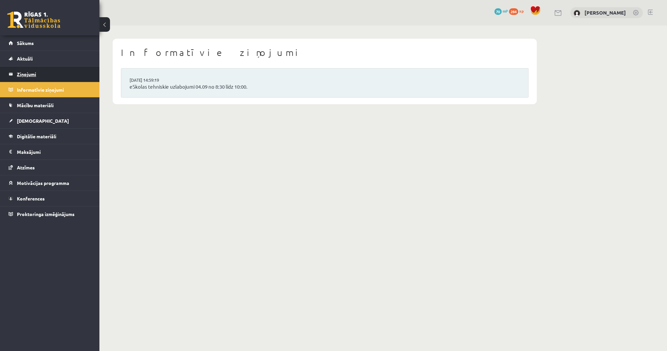
click at [65, 78] on legend "Ziņojumi 0" at bounding box center [54, 74] width 74 height 15
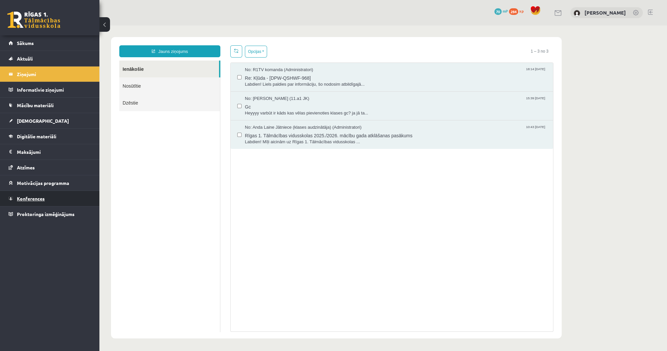
click at [37, 198] on span "Konferences" at bounding box center [31, 199] width 28 height 6
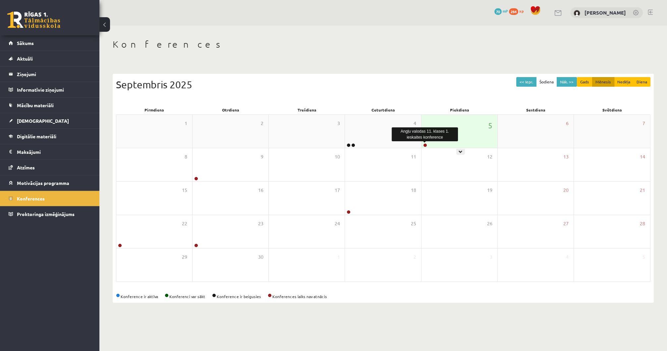
click at [426, 146] on link at bounding box center [425, 145] width 4 height 4
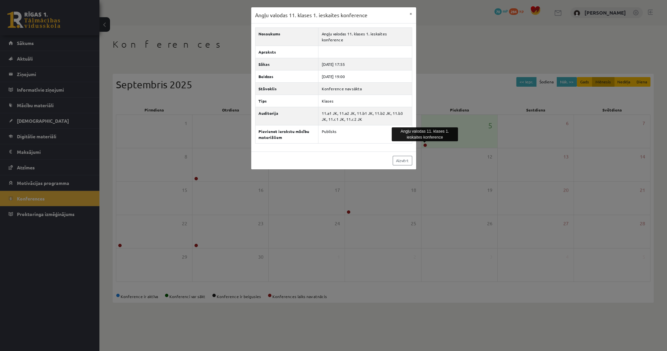
click at [360, 141] on div "Nosaukums Angļu valodas 11. klases 1. ieskaites konference Apraksts Sākas [DATE…" at bounding box center [333, 88] width 165 height 128
click at [402, 156] on link "Aizvērt" at bounding box center [403, 161] width 20 height 10
